Goal: Task Accomplishment & Management: Manage account settings

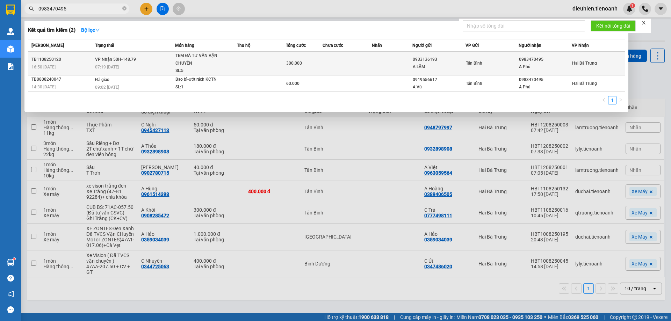
click at [226, 60] on div "TEM ĐÃ TƯ VẤN VẬN CHUYỂN" at bounding box center [201, 59] width 52 height 15
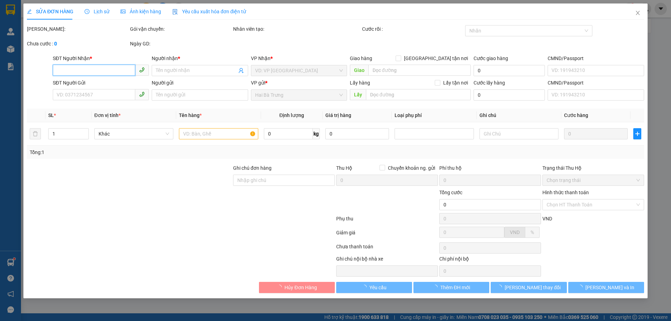
type input "0983470495"
type input "A Phú"
type input "0933136193"
type input "A LÂM"
type input "300.000"
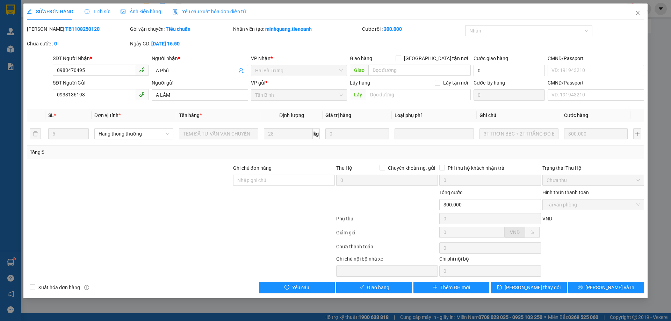
click at [95, 10] on span "Lịch sử" at bounding box center [97, 12] width 25 height 6
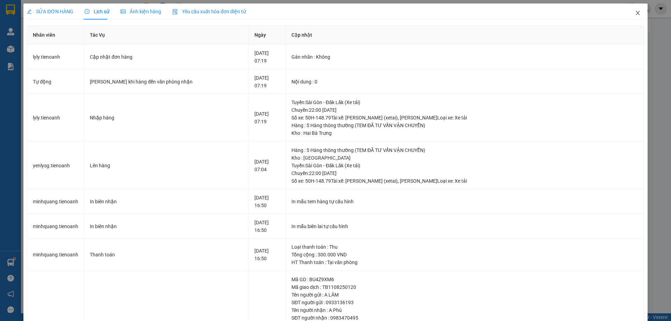
click at [635, 13] on icon "close" at bounding box center [638, 13] width 6 height 6
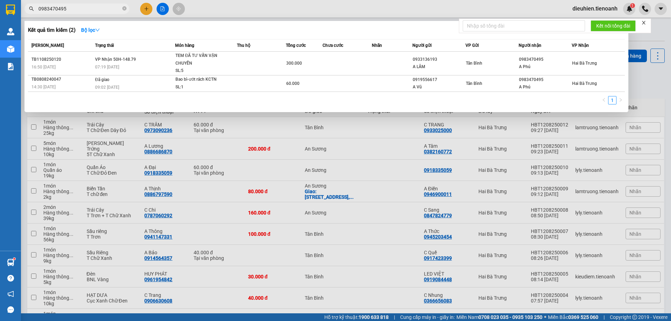
click at [89, 11] on input "0983470495" at bounding box center [79, 9] width 82 height 8
click at [83, 7] on input "0983470495" at bounding box center [79, 9] width 82 height 8
